Goal: Task Accomplishment & Management: Use online tool/utility

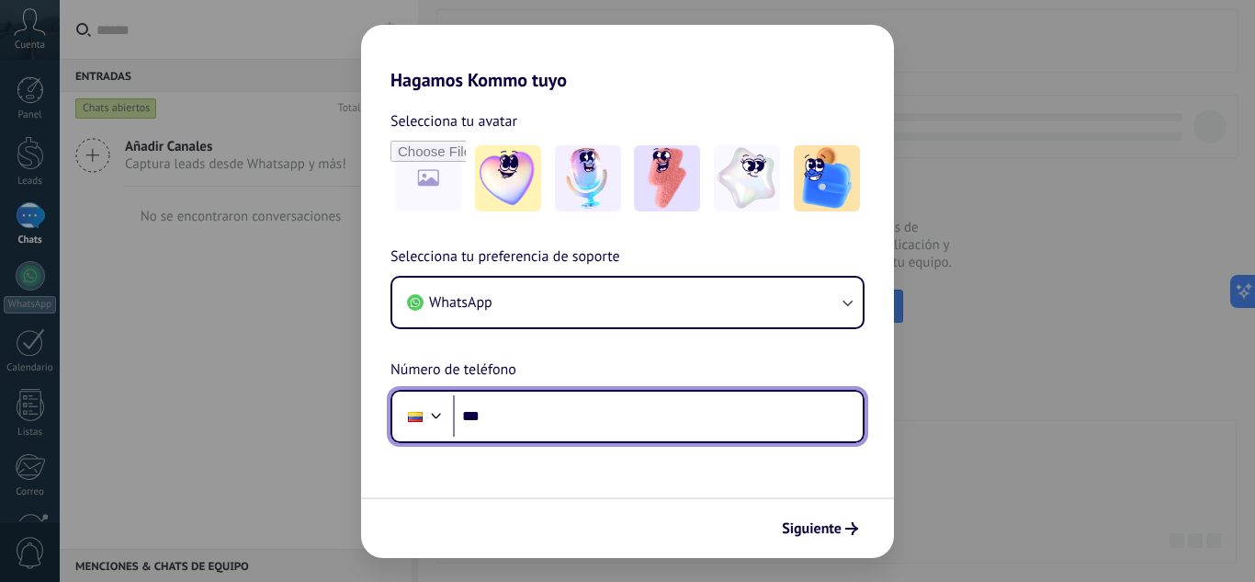
click at [527, 406] on input "***" at bounding box center [658, 416] width 410 height 42
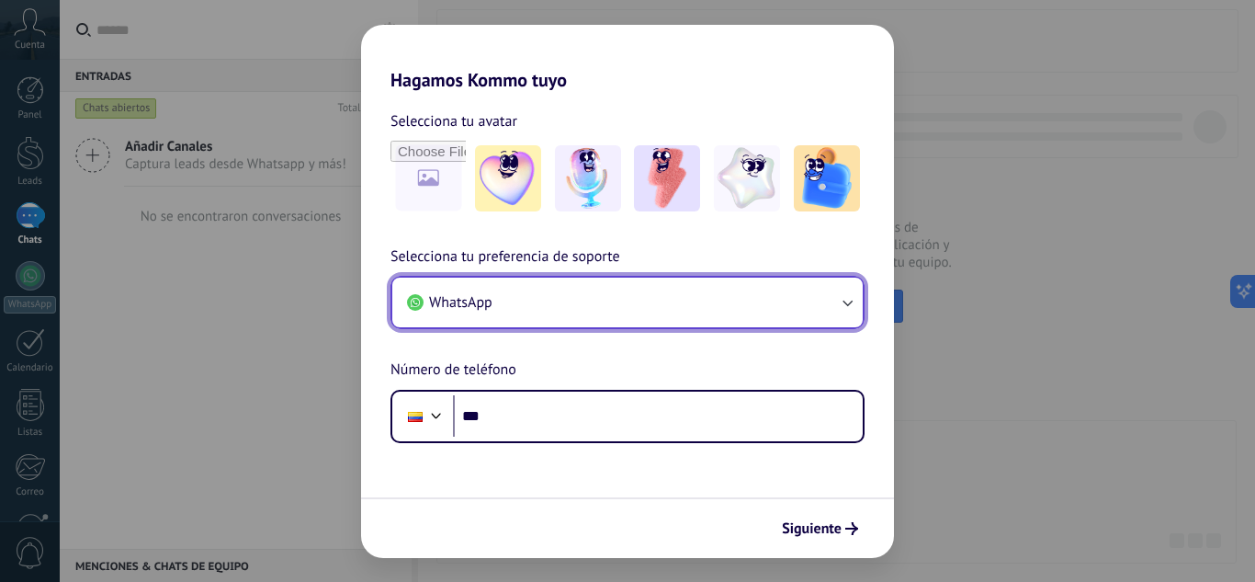
click at [485, 306] on span "WhatsApp" at bounding box center [460, 302] width 63 height 18
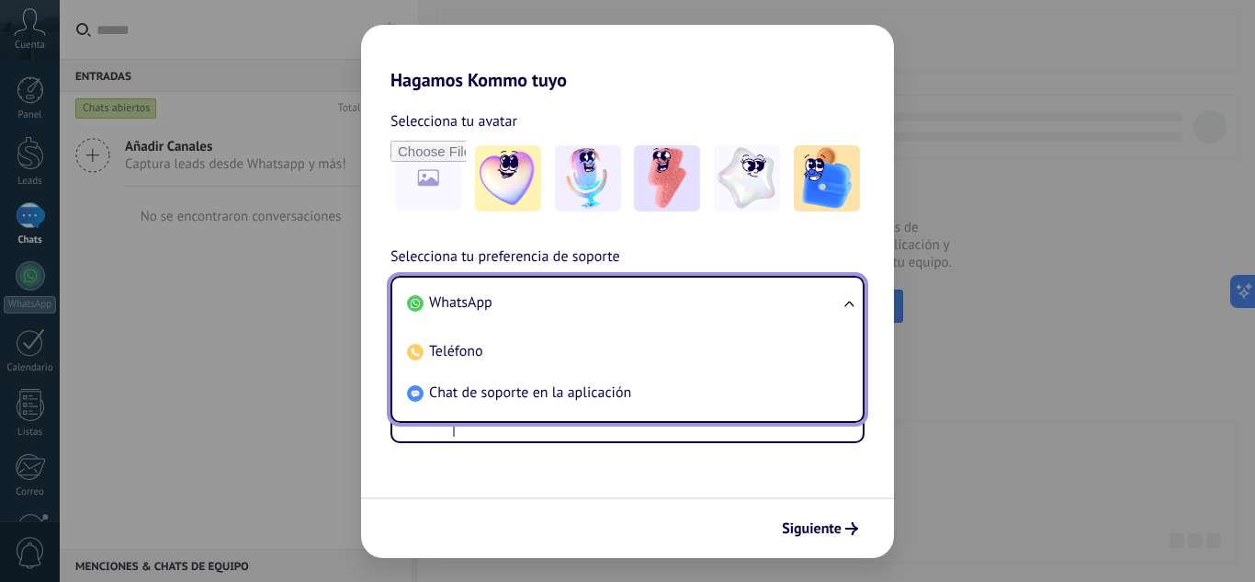
click at [485, 306] on span "WhatsApp" at bounding box center [460, 302] width 63 height 18
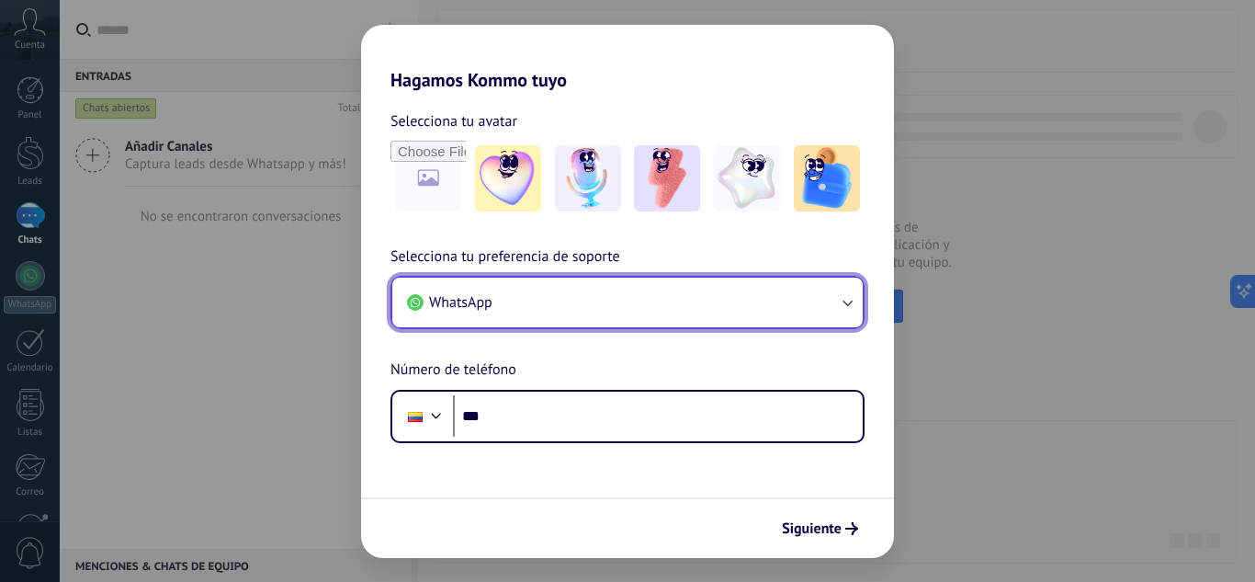
click at [485, 306] on span "WhatsApp" at bounding box center [460, 302] width 63 height 18
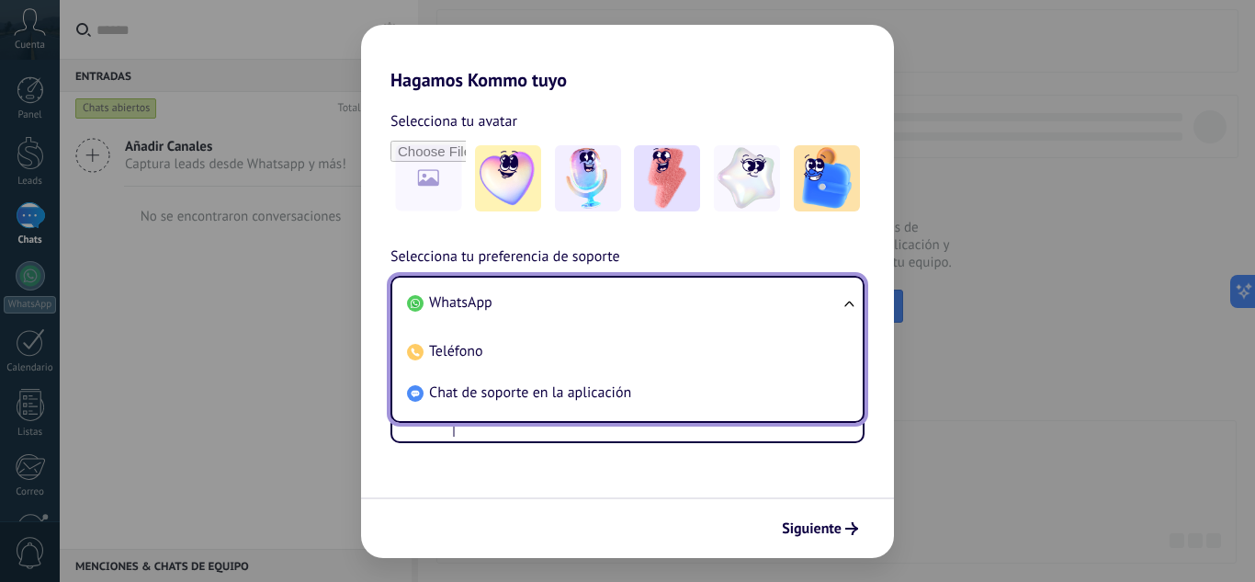
click at [468, 297] on span "WhatsApp" at bounding box center [460, 302] width 63 height 18
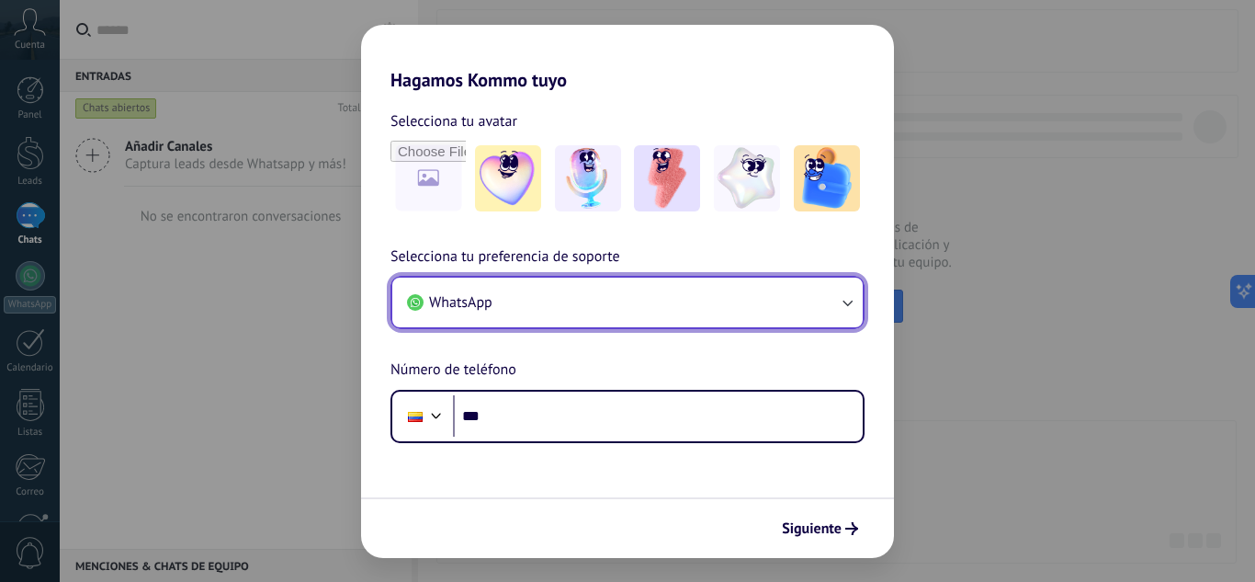
click at [507, 304] on button "WhatsApp" at bounding box center [627, 302] width 470 height 50
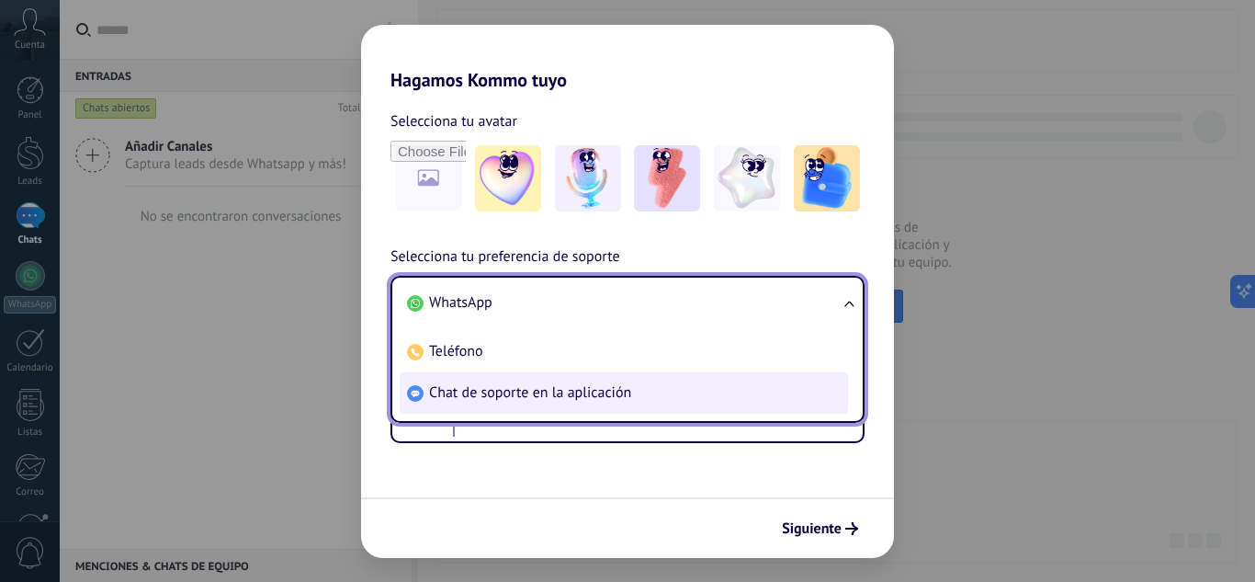
click at [499, 406] on li "Chat de soporte en la aplicación" at bounding box center [624, 392] width 448 height 41
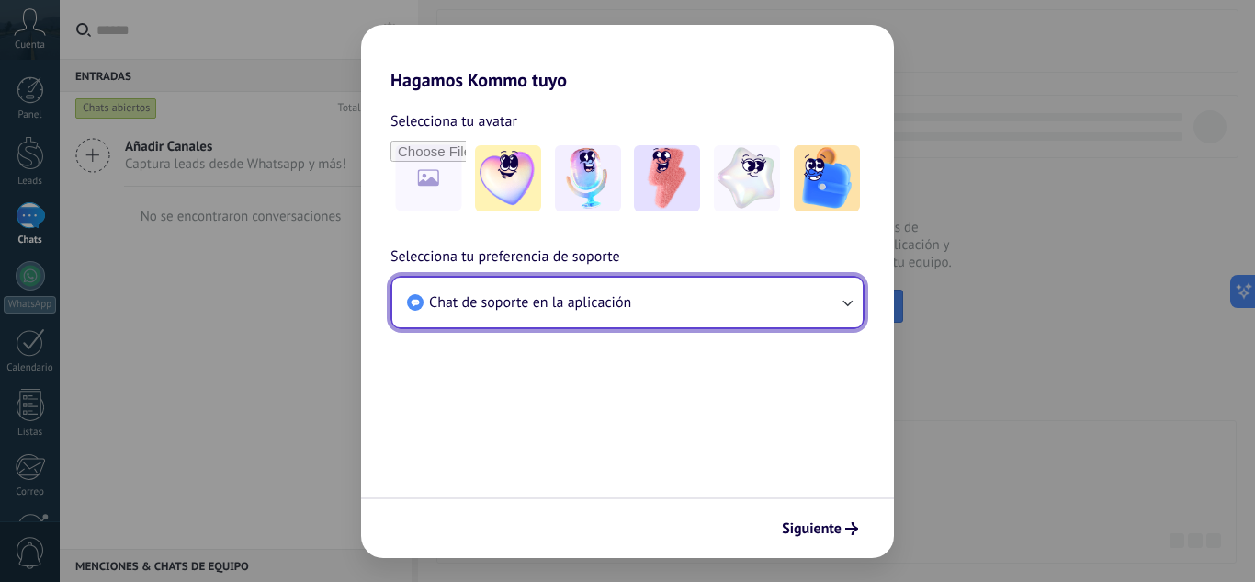
click at [469, 289] on button "Chat de soporte en la aplicación" at bounding box center [627, 302] width 470 height 50
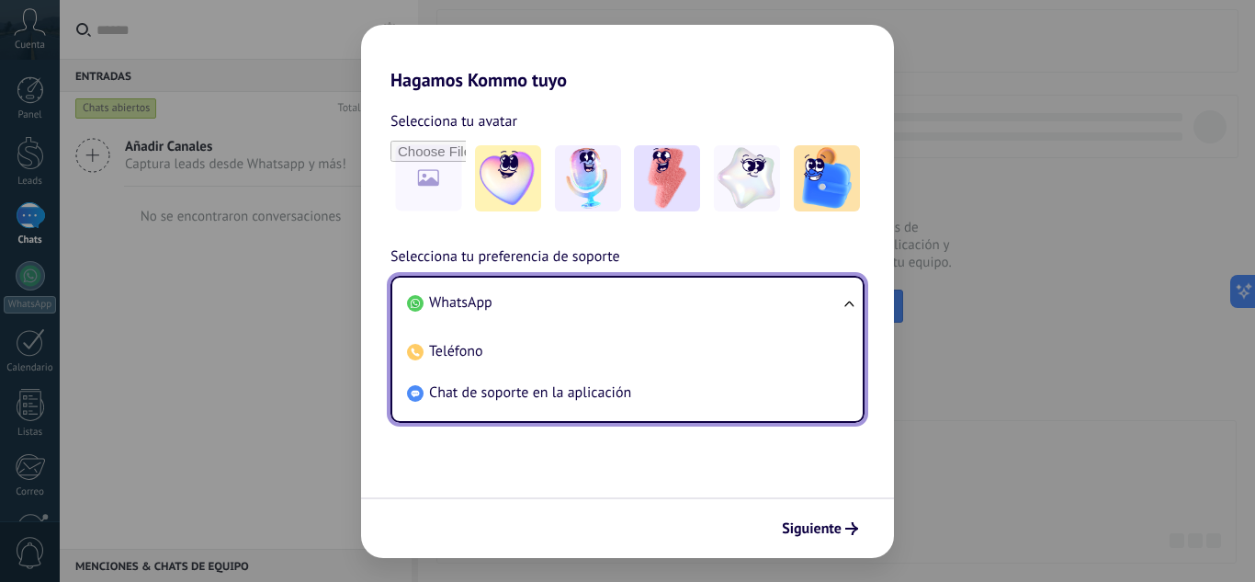
click at [456, 311] on span "WhatsApp" at bounding box center [460, 302] width 63 height 18
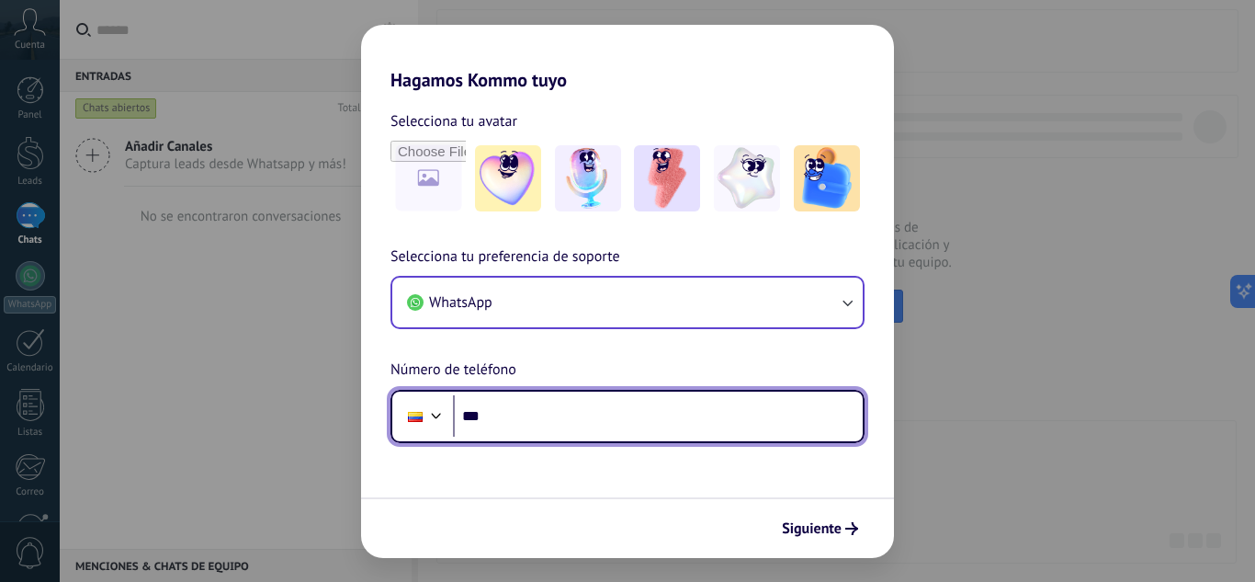
click at [515, 411] on input "***" at bounding box center [658, 416] width 410 height 42
type input "**********"
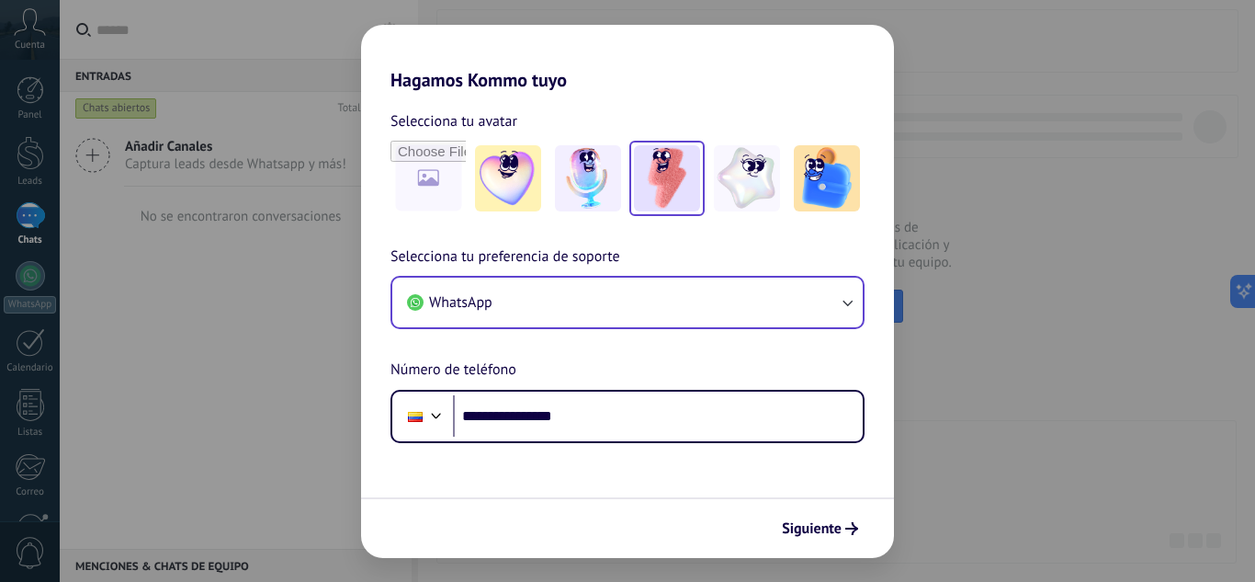
click at [700, 183] on img at bounding box center [667, 178] width 66 height 66
click at [481, 177] on img at bounding box center [508, 178] width 66 height 66
click at [634, 193] on img at bounding box center [667, 178] width 66 height 66
click at [807, 527] on span "Siguiente" at bounding box center [812, 528] width 60 height 13
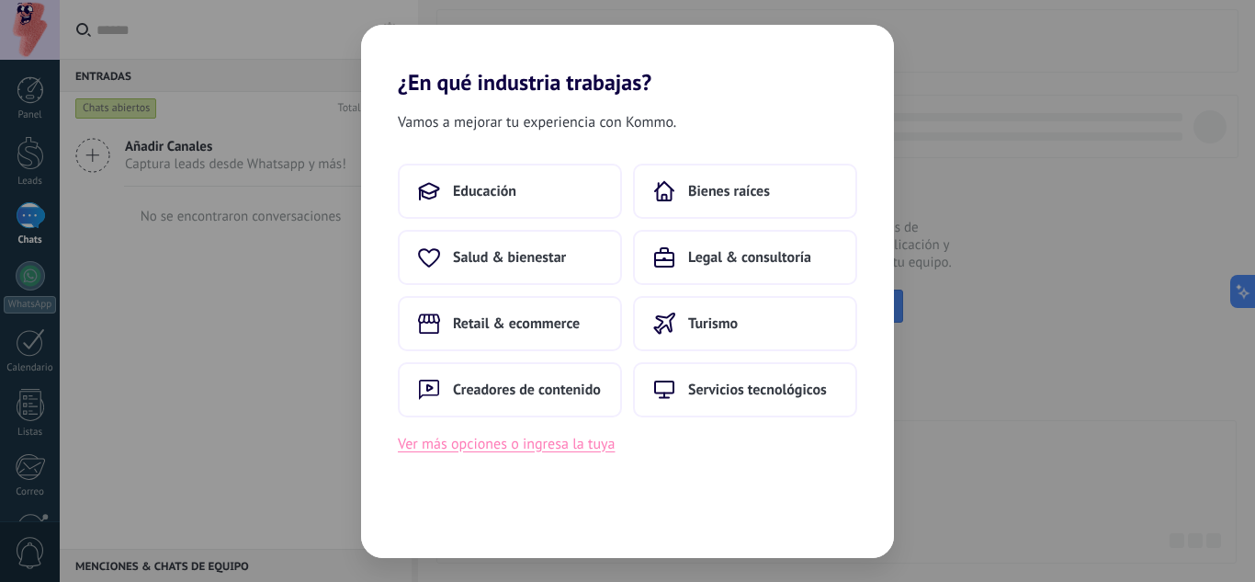
click at [572, 446] on button "Ver más opciones o ingresa la tuya" at bounding box center [506, 444] width 217 height 24
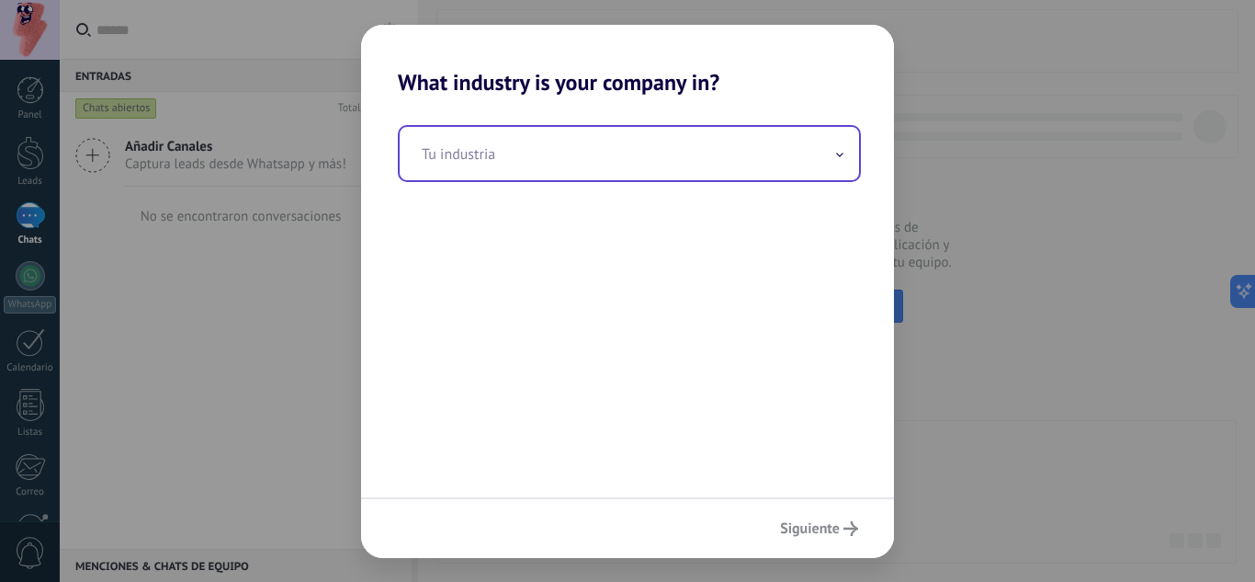
click at [435, 147] on input "text" at bounding box center [629, 153] width 459 height 53
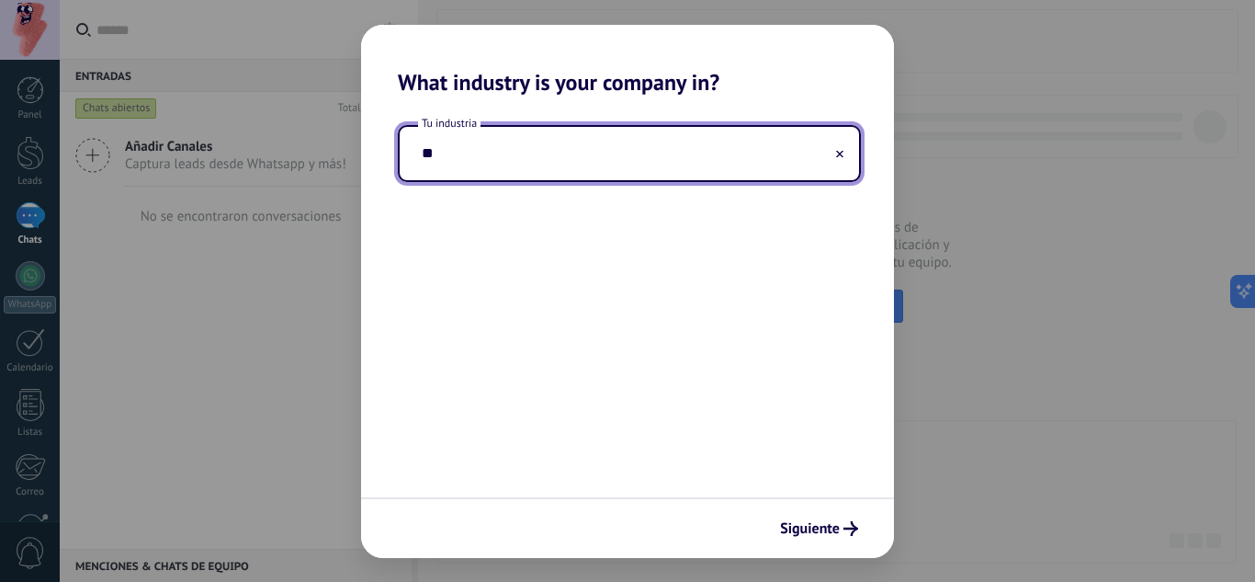
type input "*"
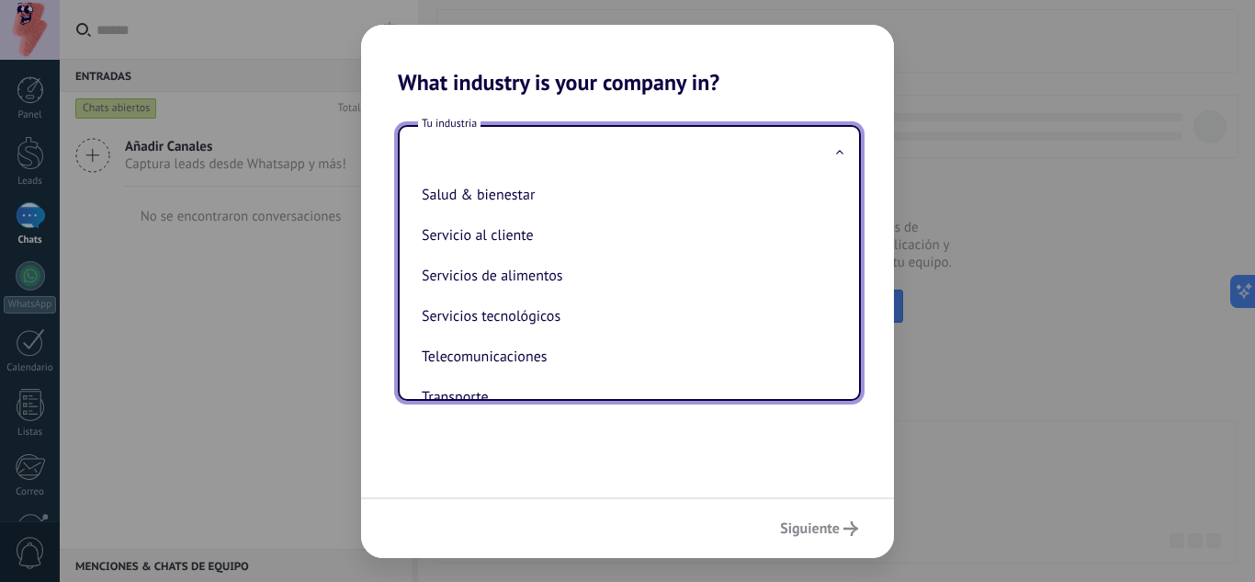
scroll to position [426, 0]
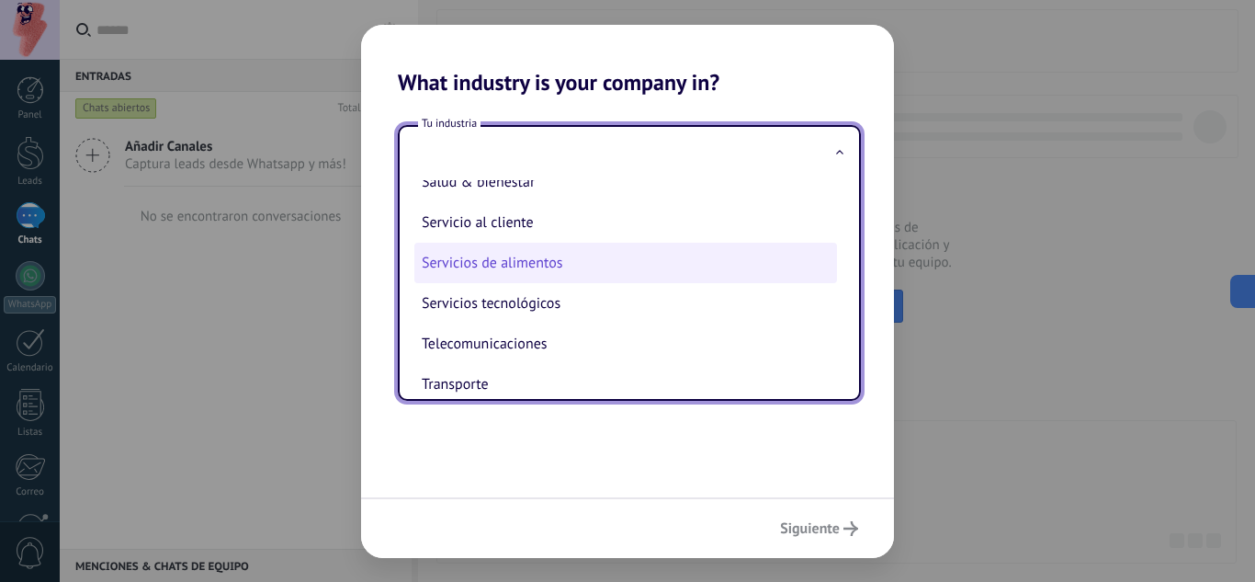
click at [560, 263] on li "Servicios de alimentos" at bounding box center [625, 263] width 423 height 40
type input "**********"
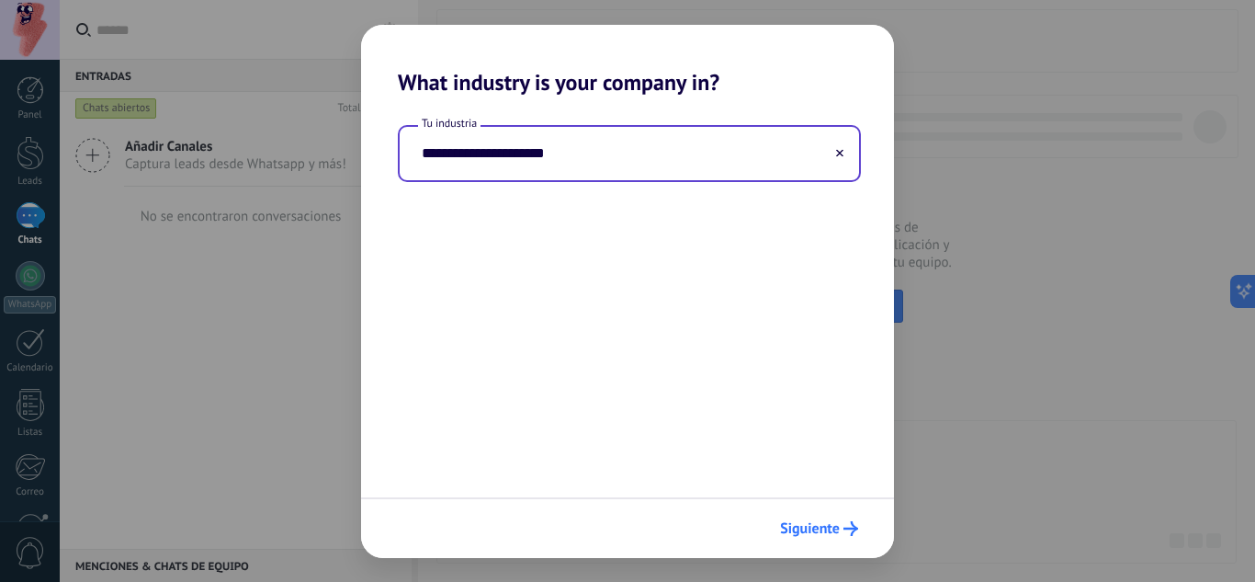
click at [821, 529] on span "Siguiente" at bounding box center [810, 528] width 60 height 13
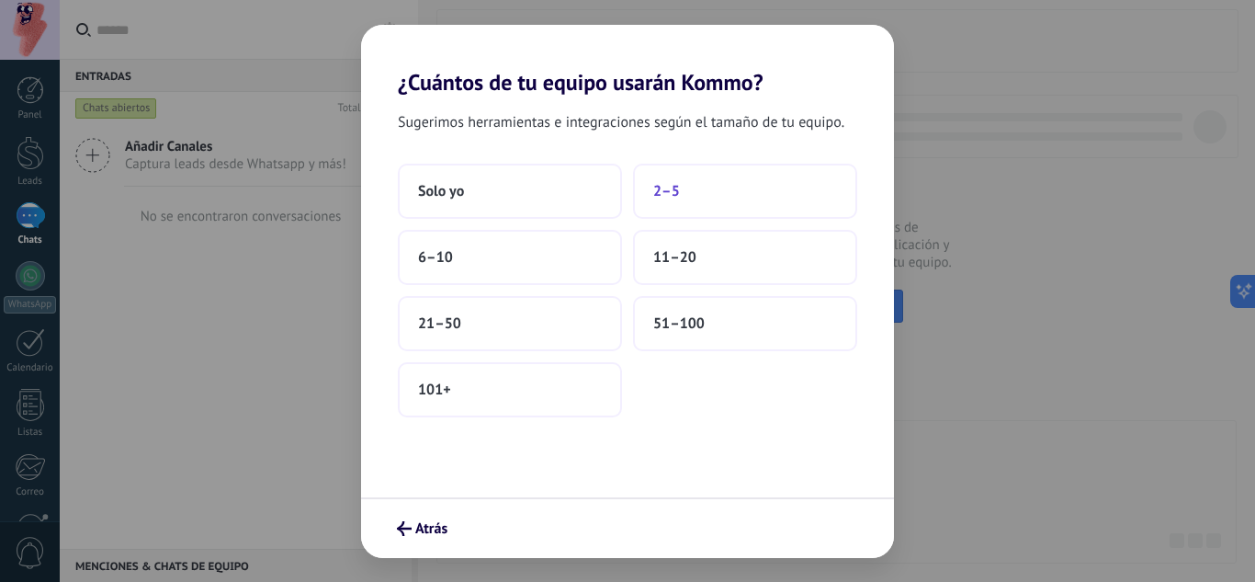
click at [666, 202] on button "2–5" at bounding box center [745, 191] width 224 height 55
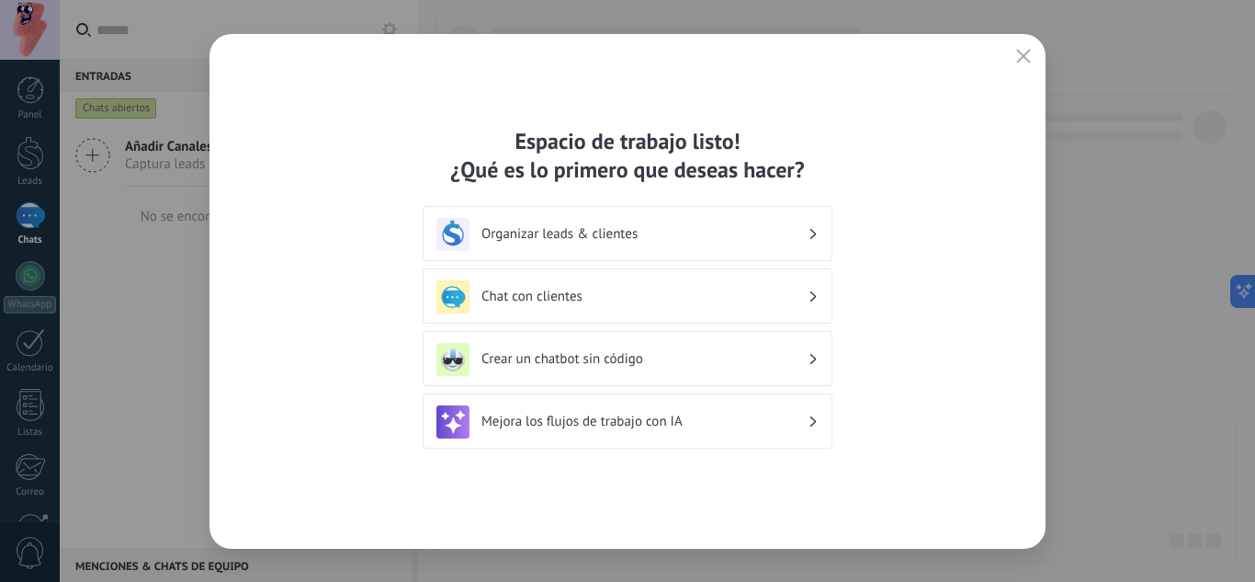
click at [511, 290] on h3 "Chat con clientes" at bounding box center [644, 296] width 326 height 17
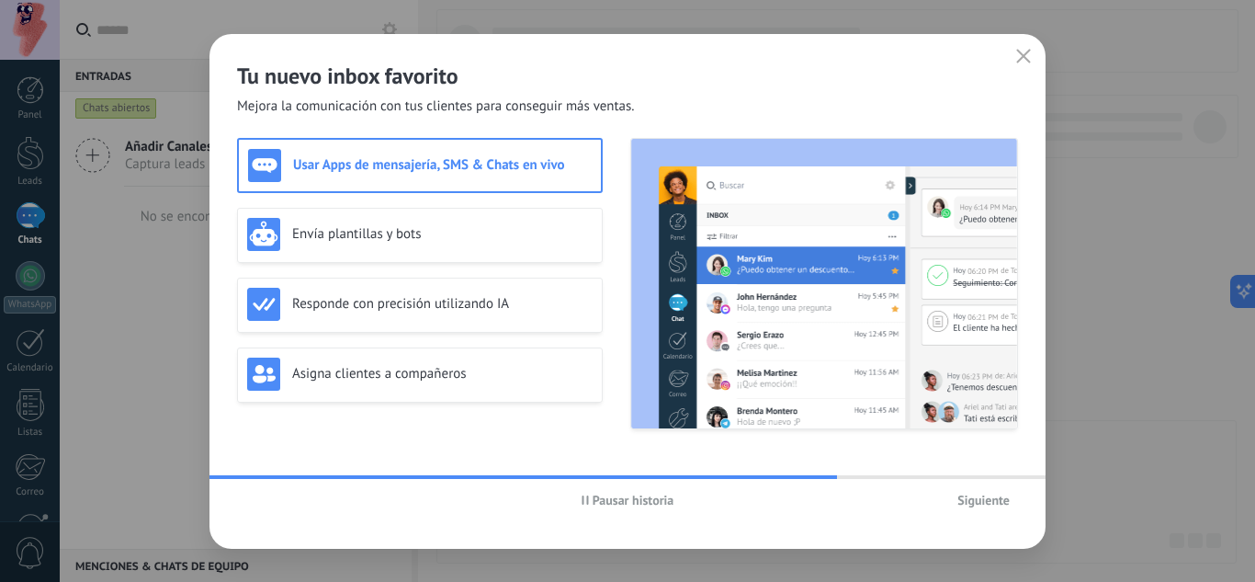
click at [357, 191] on div "Usar Apps de mensajería, SMS & Chats en vivo" at bounding box center [420, 165] width 366 height 55
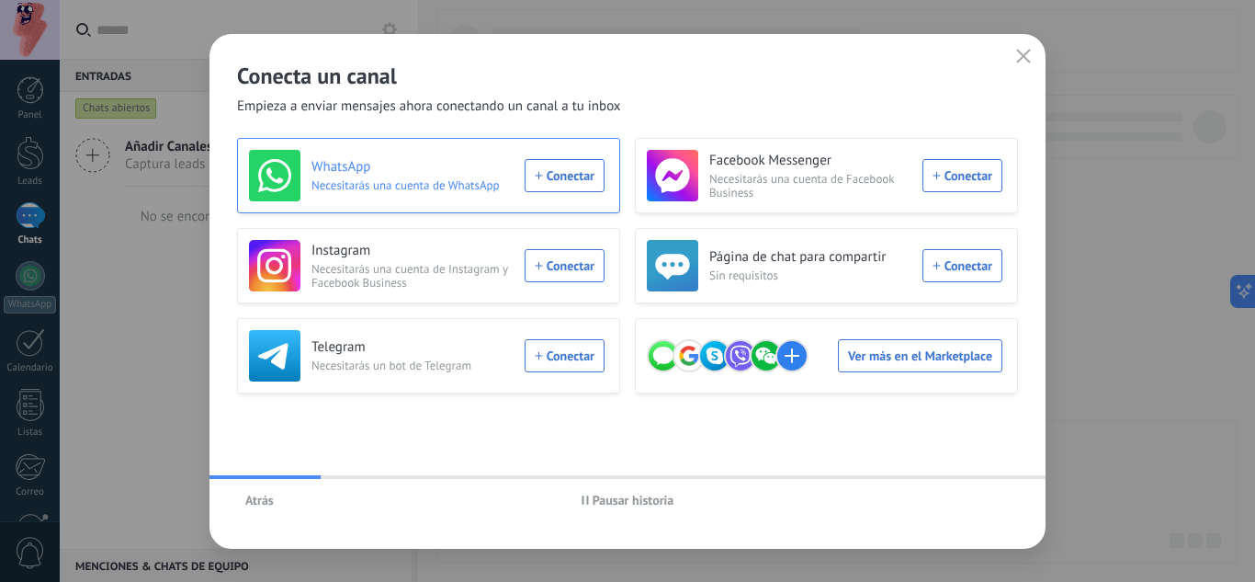
click at [482, 204] on div "WhatsApp Necesitarás una cuenta de WhatsApp Conectar" at bounding box center [428, 175] width 383 height 75
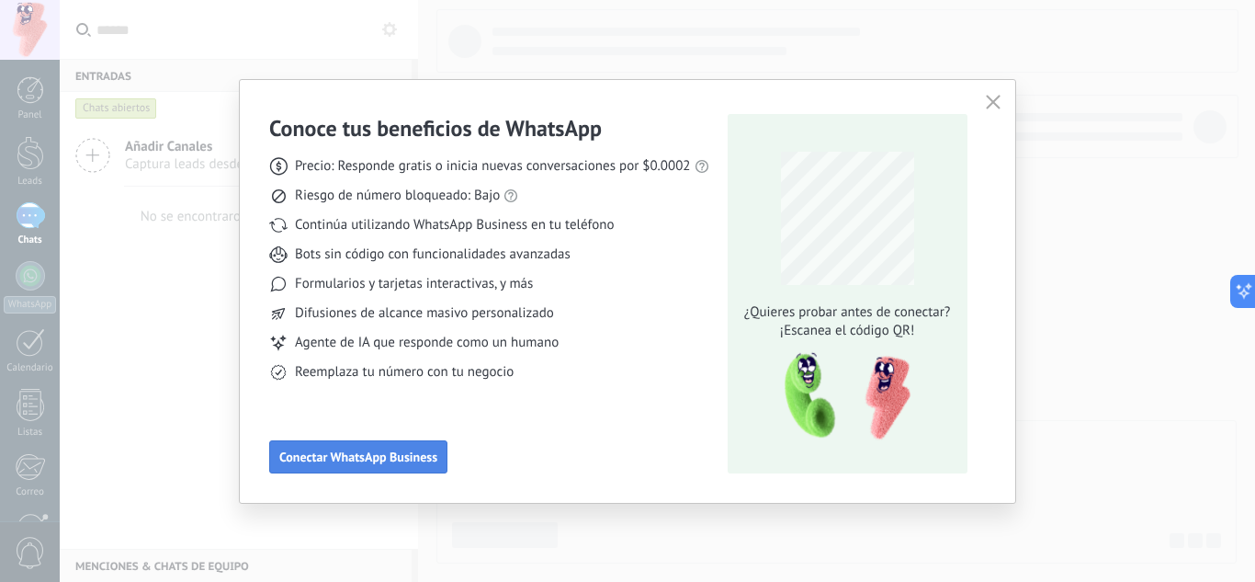
click at [368, 458] on span "Conectar WhatsApp Business" at bounding box center [358, 456] width 158 height 13
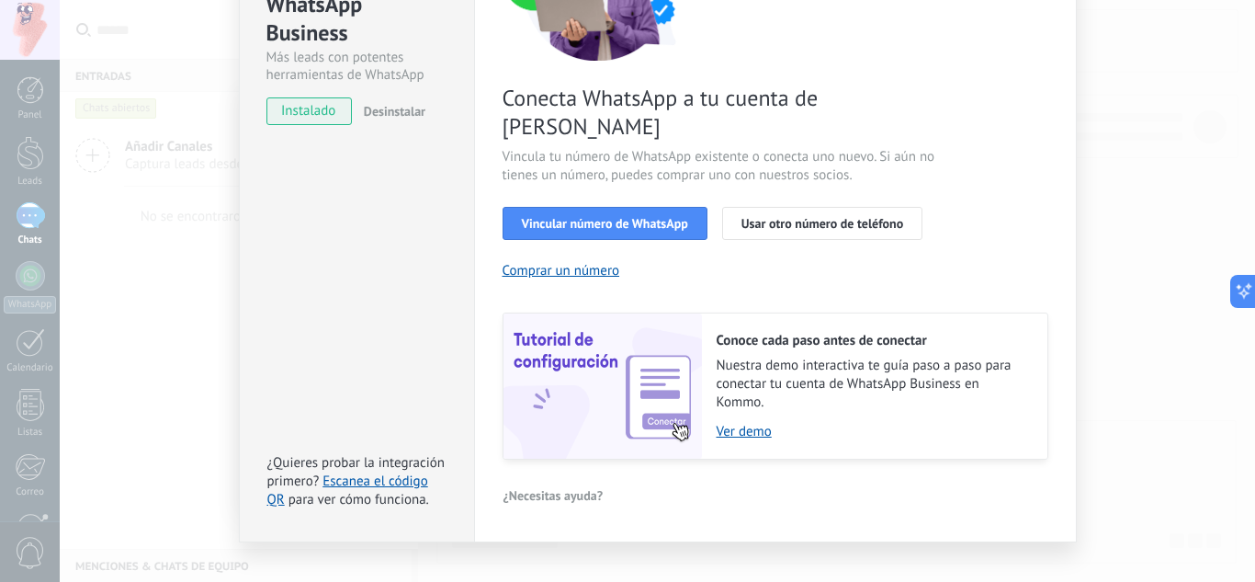
scroll to position [224, 0]
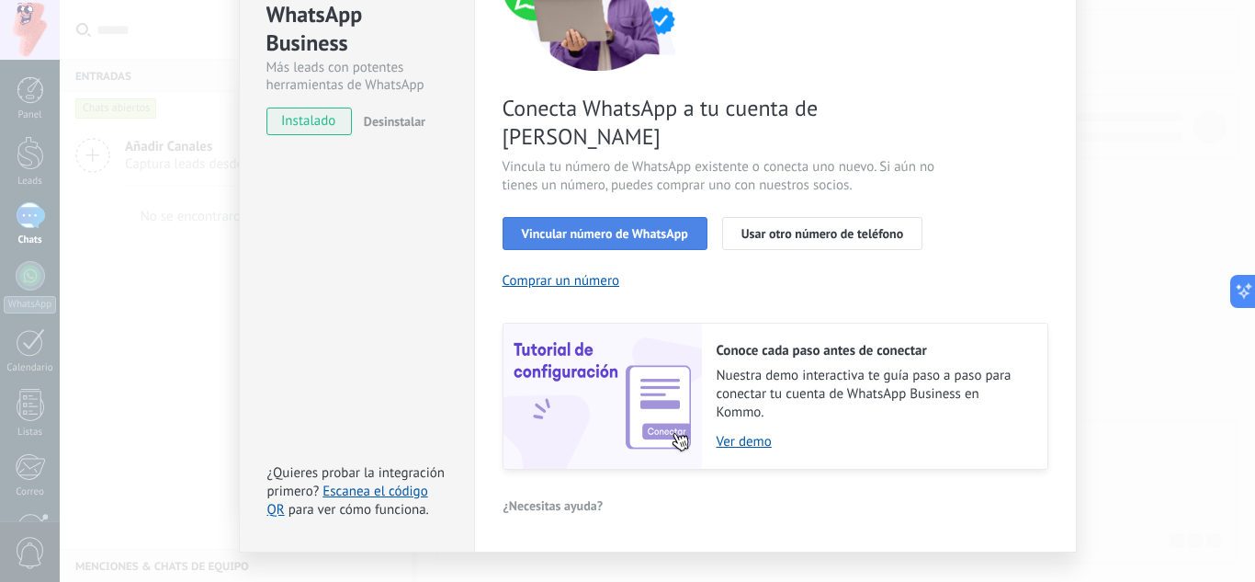
click at [591, 227] on span "Vincular número de WhatsApp" at bounding box center [605, 233] width 166 height 13
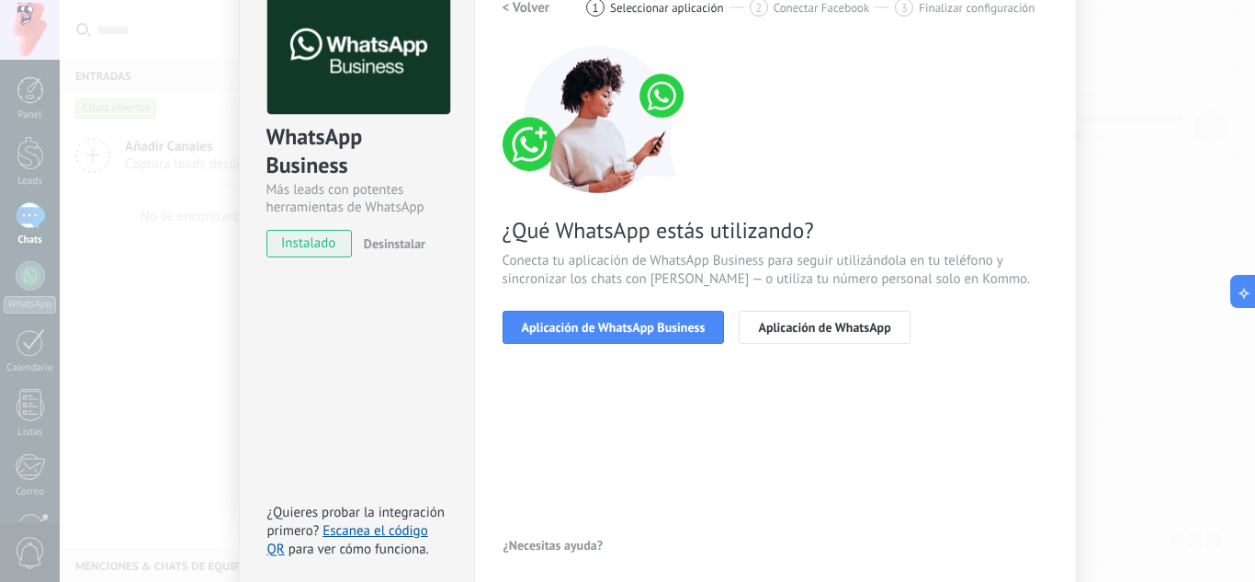
scroll to position [95, 0]
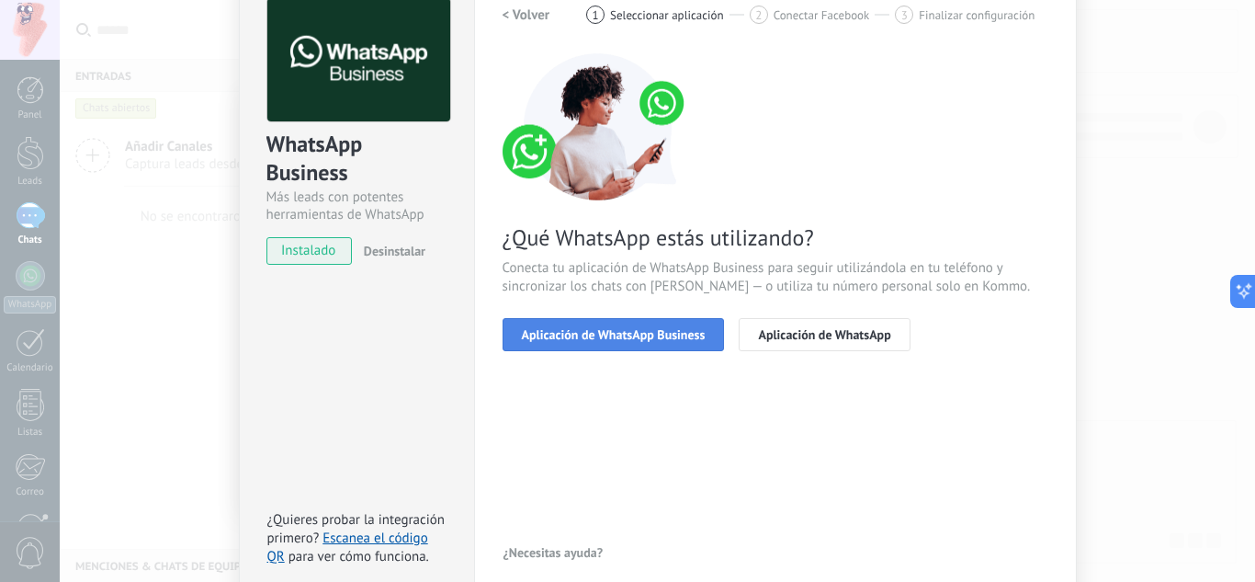
click at [574, 332] on span "Aplicación de WhatsApp Business" at bounding box center [614, 334] width 184 height 13
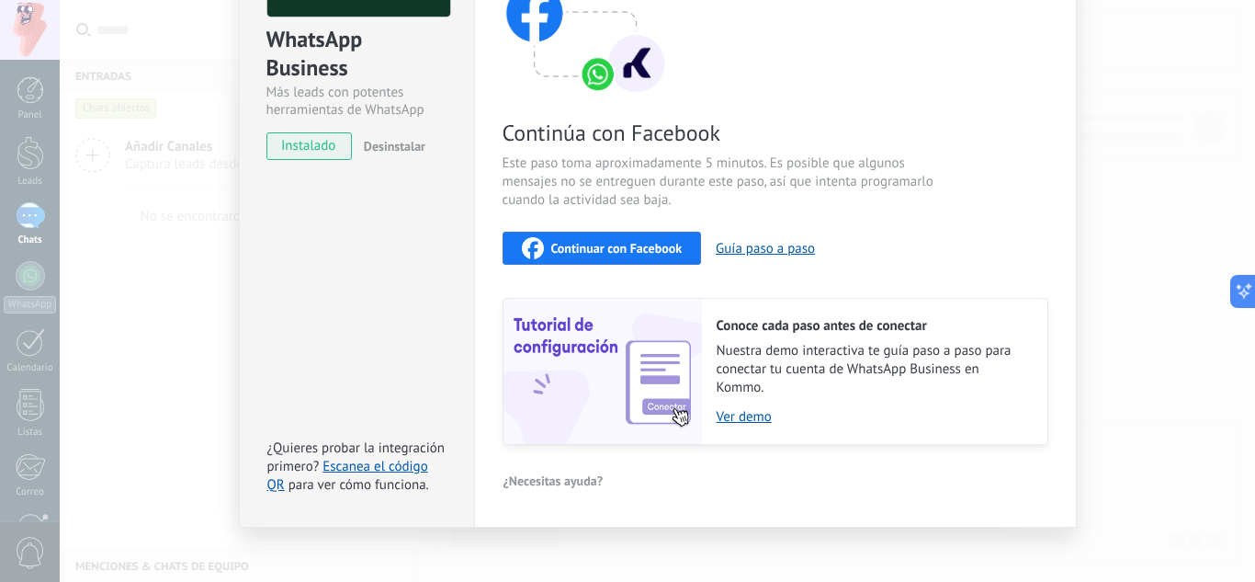
scroll to position [213, 0]
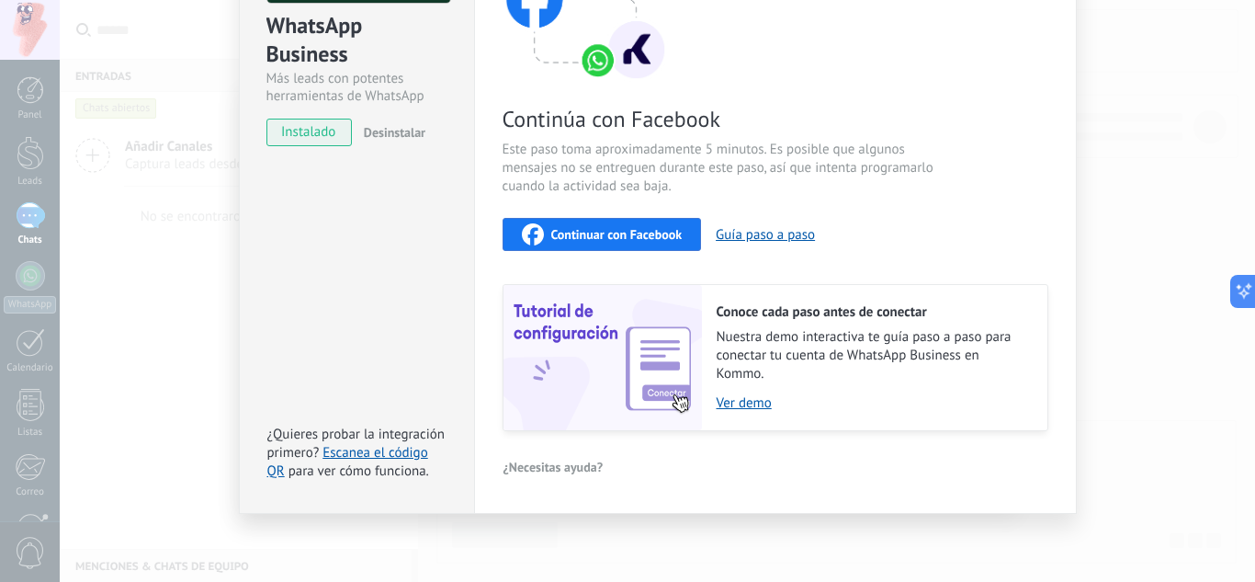
click at [593, 236] on span "Continuar con Facebook" at bounding box center [616, 234] width 131 height 13
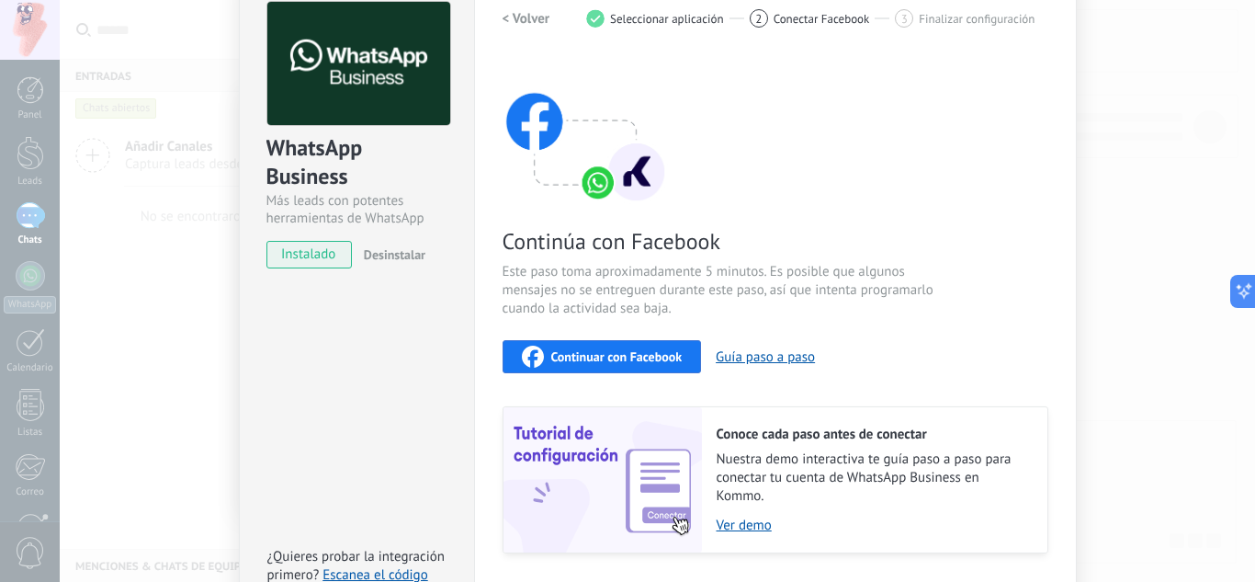
scroll to position [139, 0]
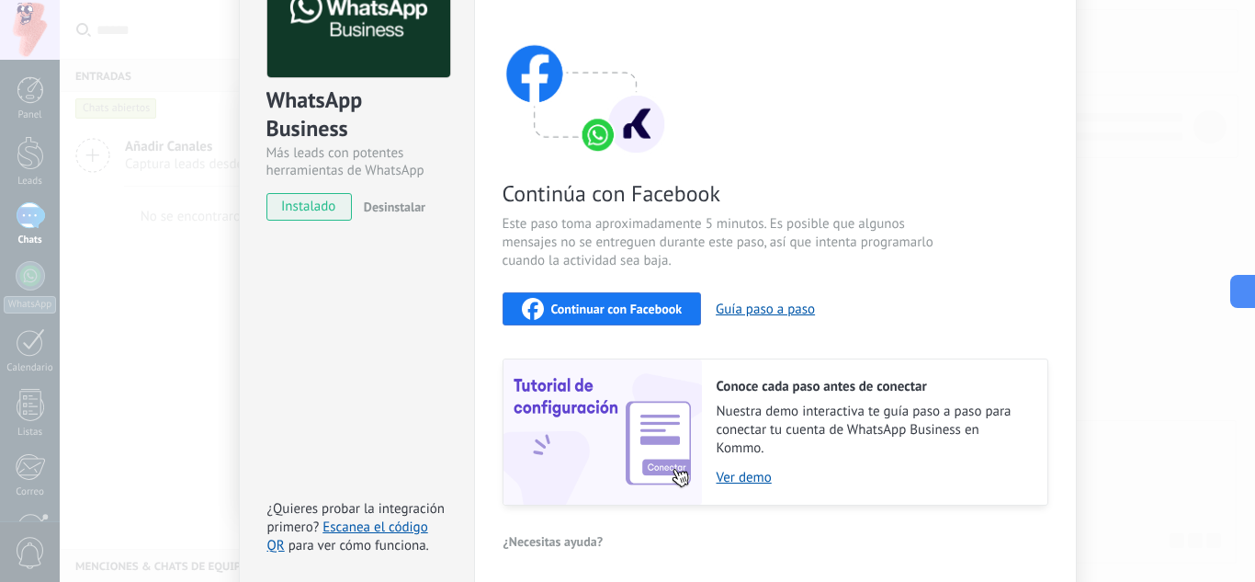
click at [611, 308] on span "Continuar con Facebook" at bounding box center [616, 308] width 131 height 13
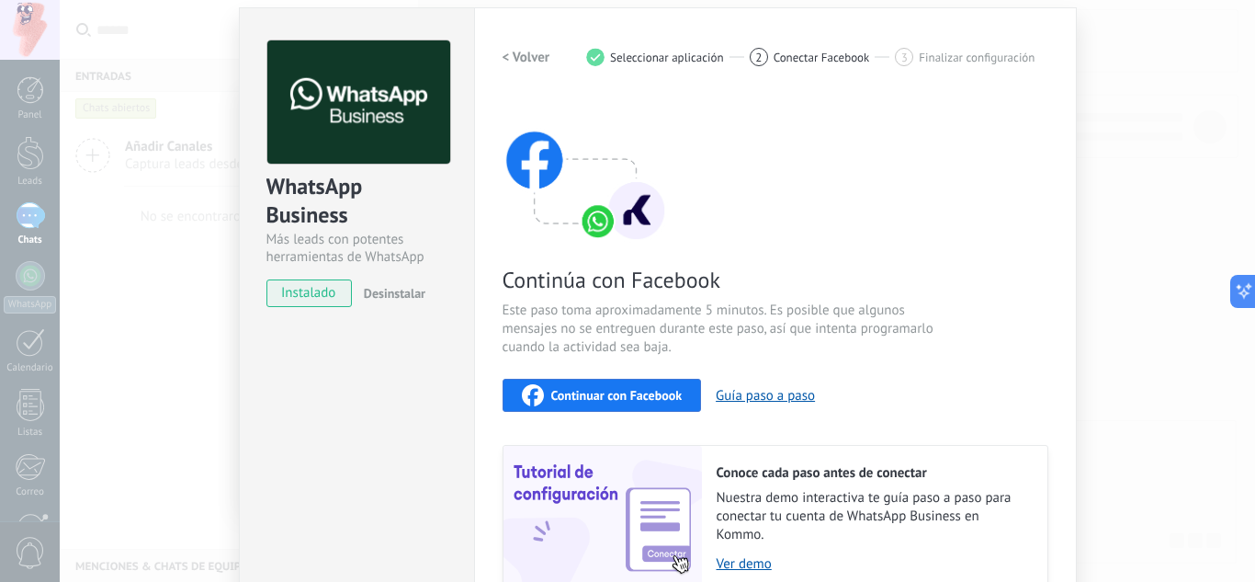
scroll to position [0, 0]
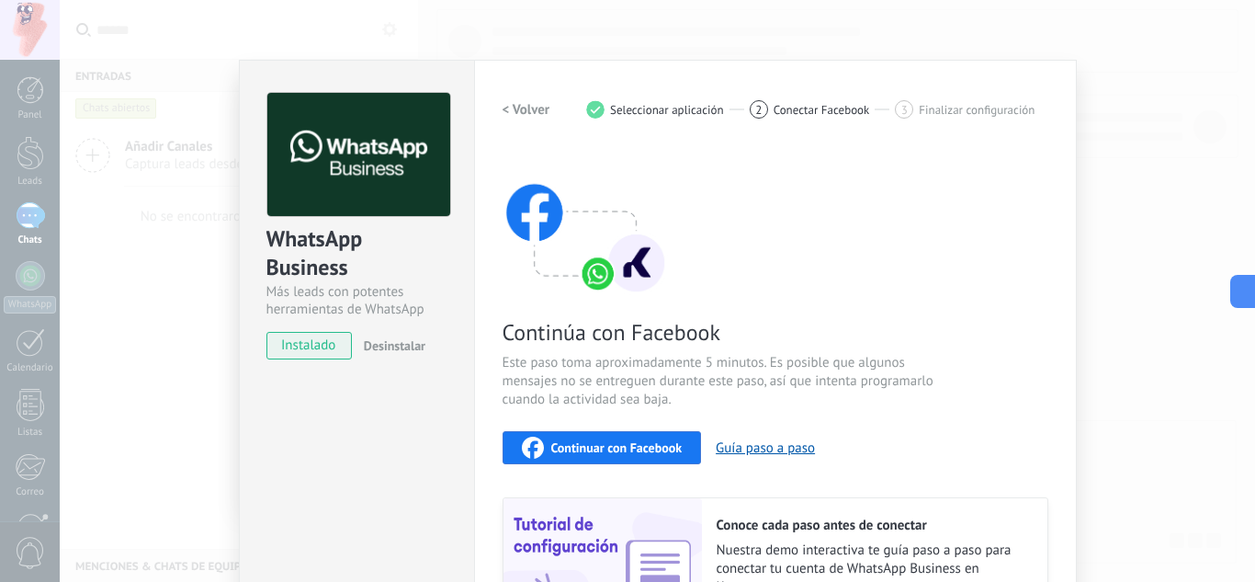
click at [381, 344] on span "Desinstalar" at bounding box center [395, 345] width 62 height 17
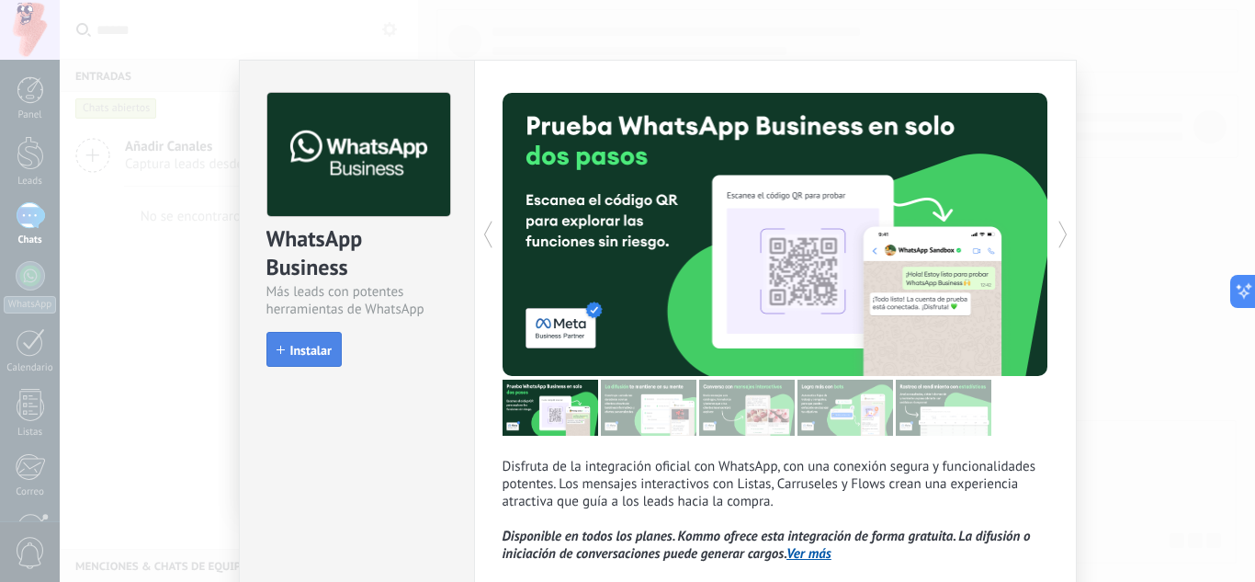
click at [292, 358] on button "Instalar" at bounding box center [303, 349] width 75 height 35
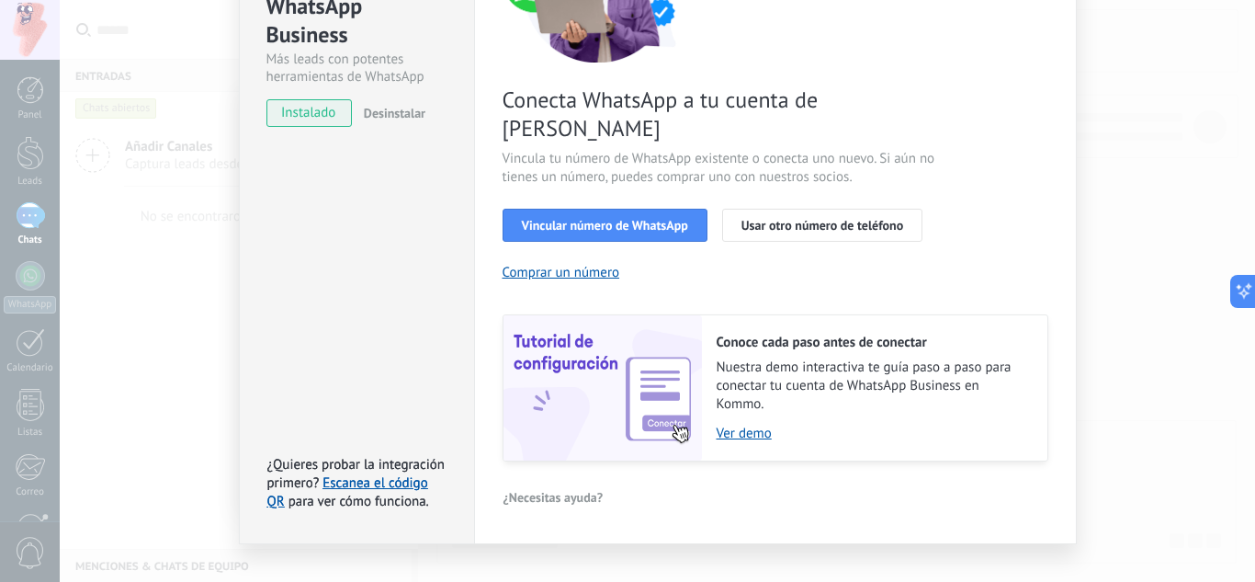
scroll to position [234, 0]
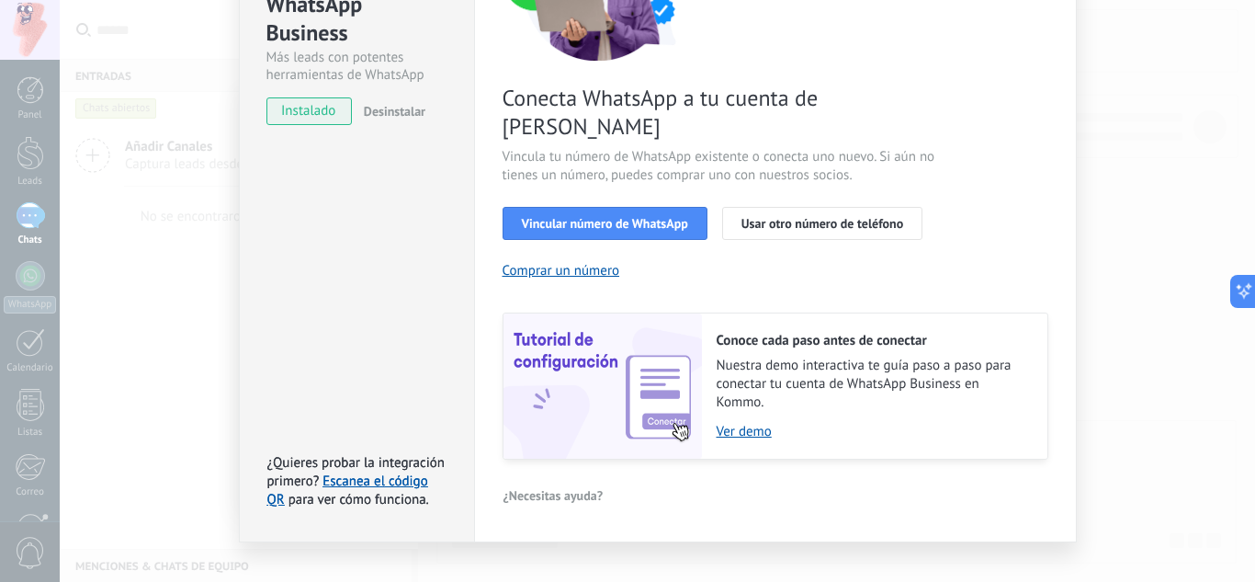
click at [752, 420] on div "Conoce cada paso antes de conectar Nuestra demo interactiva te guía paso a paso…" at bounding box center [874, 385] width 345 height 145
click at [741, 412] on div "Conoce cada paso antes de conectar Nuestra demo interactiva te guía paso a paso…" at bounding box center [874, 385] width 345 height 145
click at [730, 423] on link "Ver demo" at bounding box center [873, 431] width 312 height 17
click at [732, 423] on link "Ver demo" at bounding box center [873, 431] width 312 height 17
